Goal: Navigation & Orientation: Go to known website

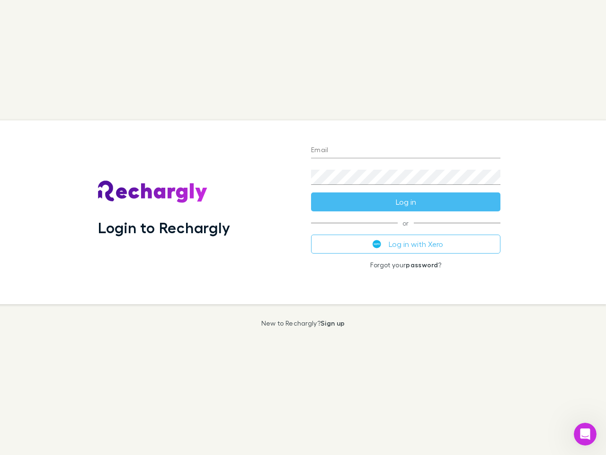
click at [303, 227] on div "Login to Rechargly" at bounding box center [196, 212] width 213 height 184
click at [406, 151] on input "Email" at bounding box center [405, 150] width 189 height 15
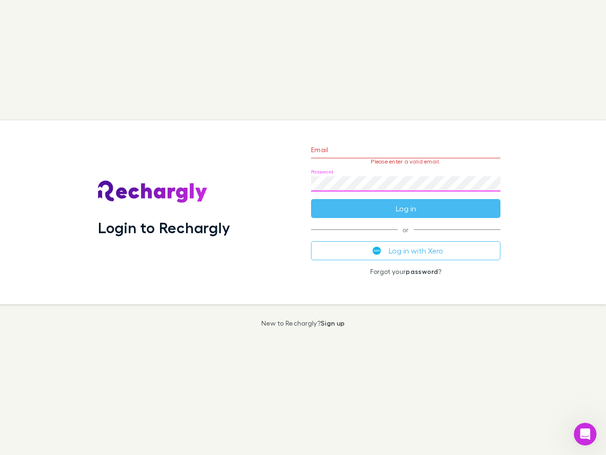
click at [406, 202] on form "Email Please enter a valid email. Password Log in" at bounding box center [405, 176] width 189 height 82
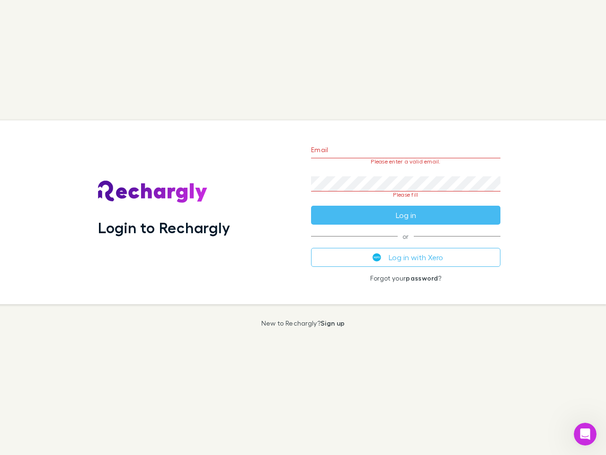
click at [406, 244] on div "Email Please enter a valid email. Password Please fill Log in or Log in with Xe…" at bounding box center [406, 212] width 205 height 184
click at [585, 434] on icon "Open Intercom Messenger" at bounding box center [586, 434] width 16 height 16
